Goal: Transaction & Acquisition: Purchase product/service

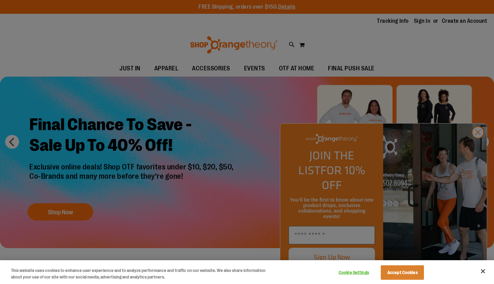
click at [477, 144] on div at bounding box center [247, 142] width 494 height 284
click at [480, 149] on div at bounding box center [247, 142] width 494 height 284
click at [482, 273] on button "Close" at bounding box center [482, 271] width 15 height 15
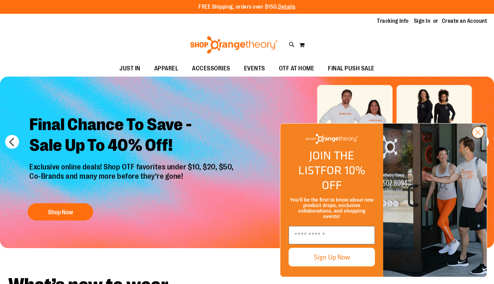
click at [479, 138] on circle "Close dialog" at bounding box center [477, 132] width 11 height 11
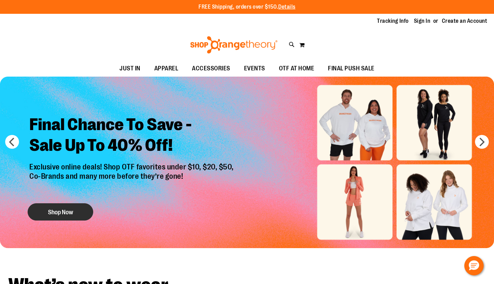
click at [72, 204] on button "Shop Now" at bounding box center [61, 211] width 66 height 17
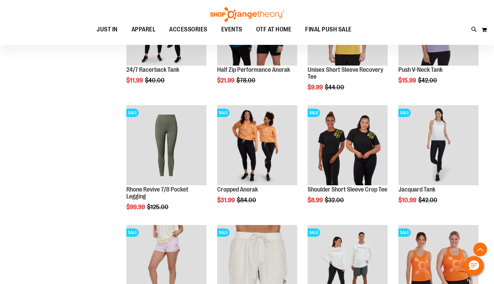
scroll to position [395, 0]
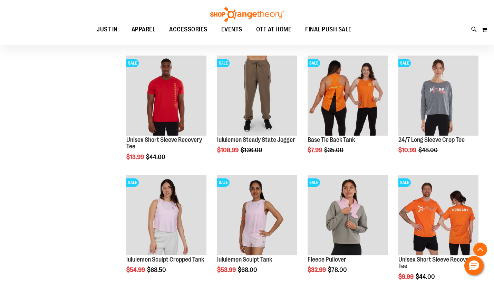
scroll to position [688, 0]
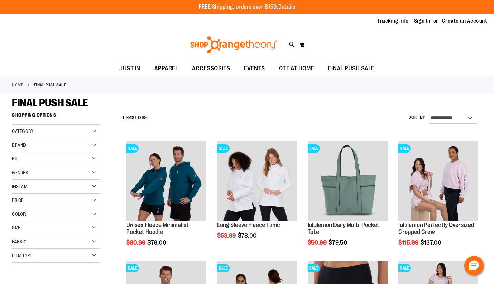
click at [95, 130] on div "Category" at bounding box center [56, 132] width 88 height 14
